Goal: Information Seeking & Learning: Learn about a topic

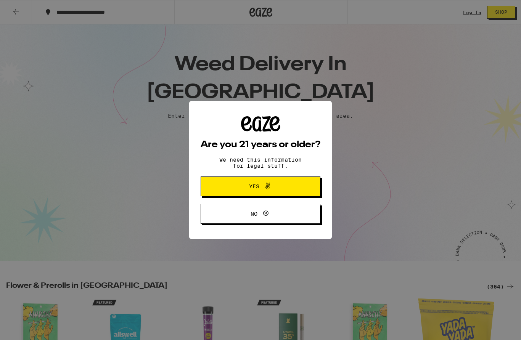
click at [210, 183] on button "Yes" at bounding box center [261, 187] width 120 height 20
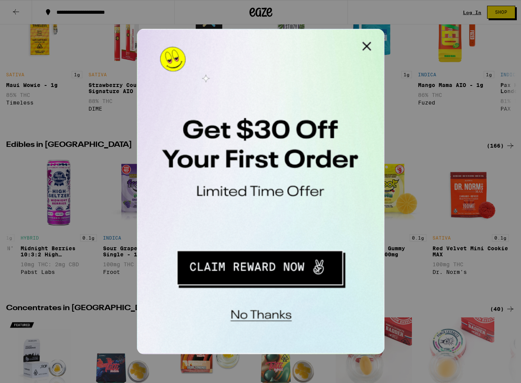
click at [234, 38] on button "Close Modal" at bounding box center [233, 36] width 15 height 15
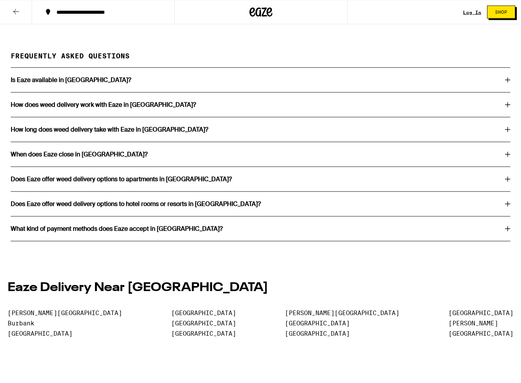
scroll to position [1429, 0]
click at [19, 83] on h3 "Is Eaze available in Los Angeles?" at bounding box center [71, 80] width 121 height 6
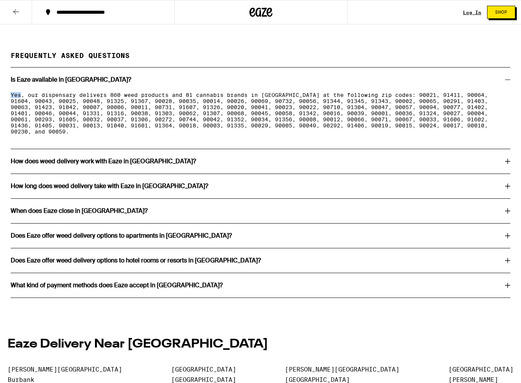
click at [3, 100] on div "Frequently Asked Questions Is Eaze available in Los Angeles? Yes, our dispensar…" at bounding box center [260, 175] width 521 height 246
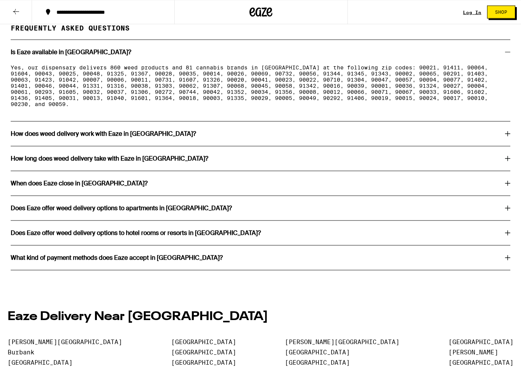
click at [41, 137] on h3 "How does weed delivery work with Eaze in Los Angeles?" at bounding box center [103, 134] width 185 height 6
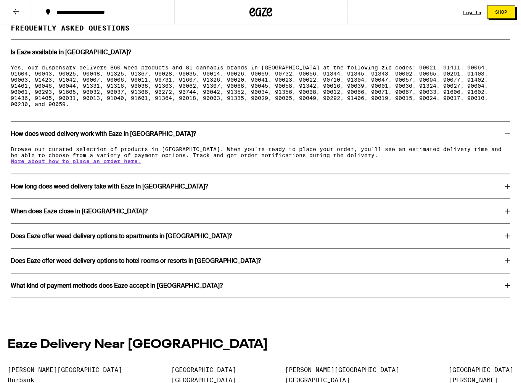
scroll to position [1457, 0]
click at [55, 189] on h3 "How long does weed delivery take with Eaze in Los Angeles?" at bounding box center [110, 186] width 198 height 6
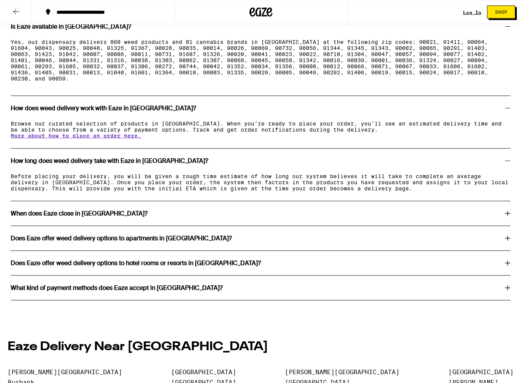
scroll to position [1483, 0]
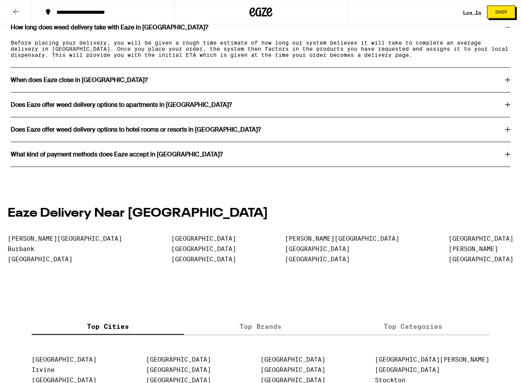
click at [28, 83] on h3 "When does Eaze close in Los Angeles?" at bounding box center [79, 80] width 137 height 6
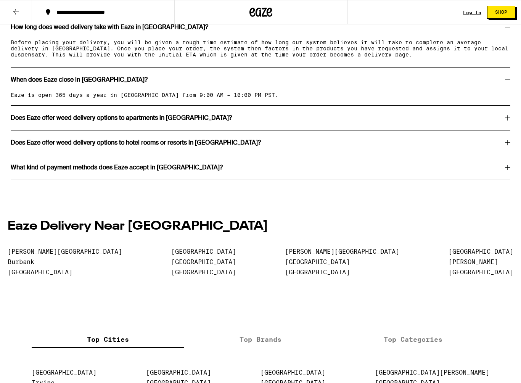
click at [31, 121] on h3 "Does Eaze offer weed delivery options to apartments in Los Angeles?" at bounding box center [121, 118] width 221 height 6
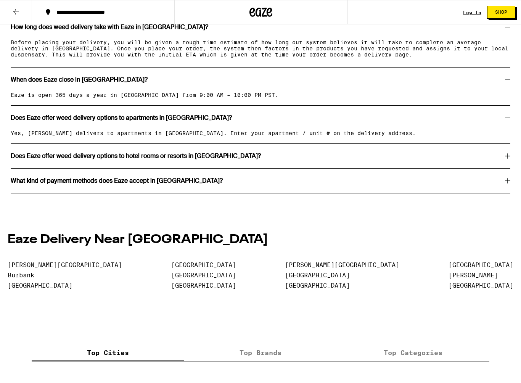
click at [33, 159] on h3 "Does Eaze offer weed delivery options to hotel rooms or resorts in Los Angeles?" at bounding box center [136, 156] width 250 height 6
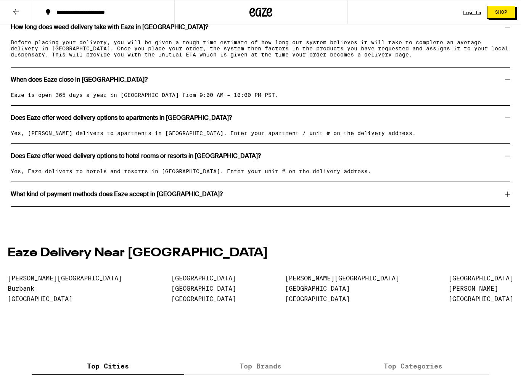
click at [51, 197] on h3 "What kind of payment methods does Eaze accept in Los Angeles?" at bounding box center [117, 194] width 212 height 6
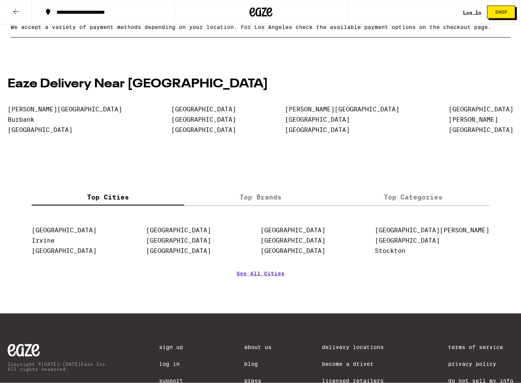
scroll to position [1799, 0]
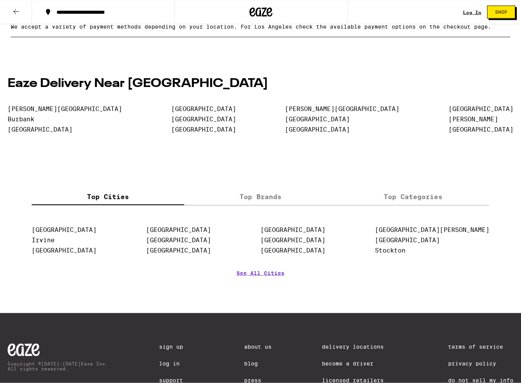
click at [240, 205] on label "Top Brands" at bounding box center [260, 197] width 153 height 16
click at [0, 0] on input "Top Brands" at bounding box center [0, 0] width 0 height 0
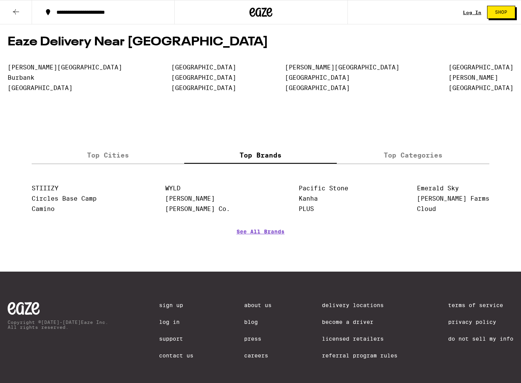
scroll to position [1841, 0]
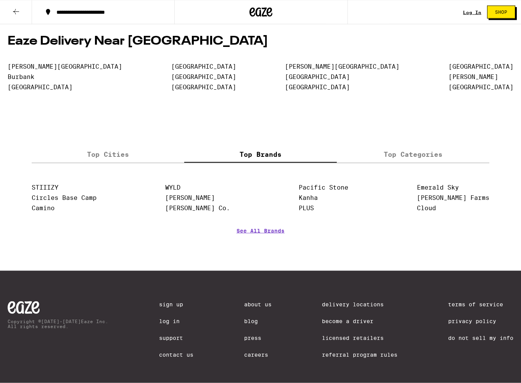
click at [254, 256] on link "See All Brands" at bounding box center [260, 242] width 48 height 28
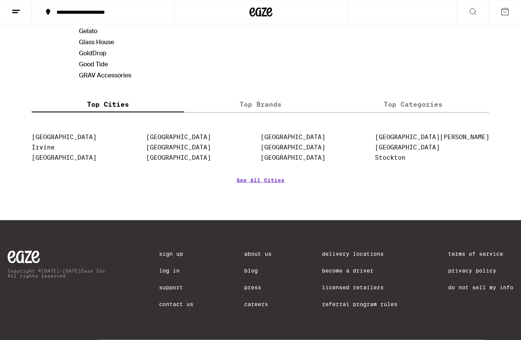
scroll to position [605, 0]
